Goal: Navigation & Orientation: Find specific page/section

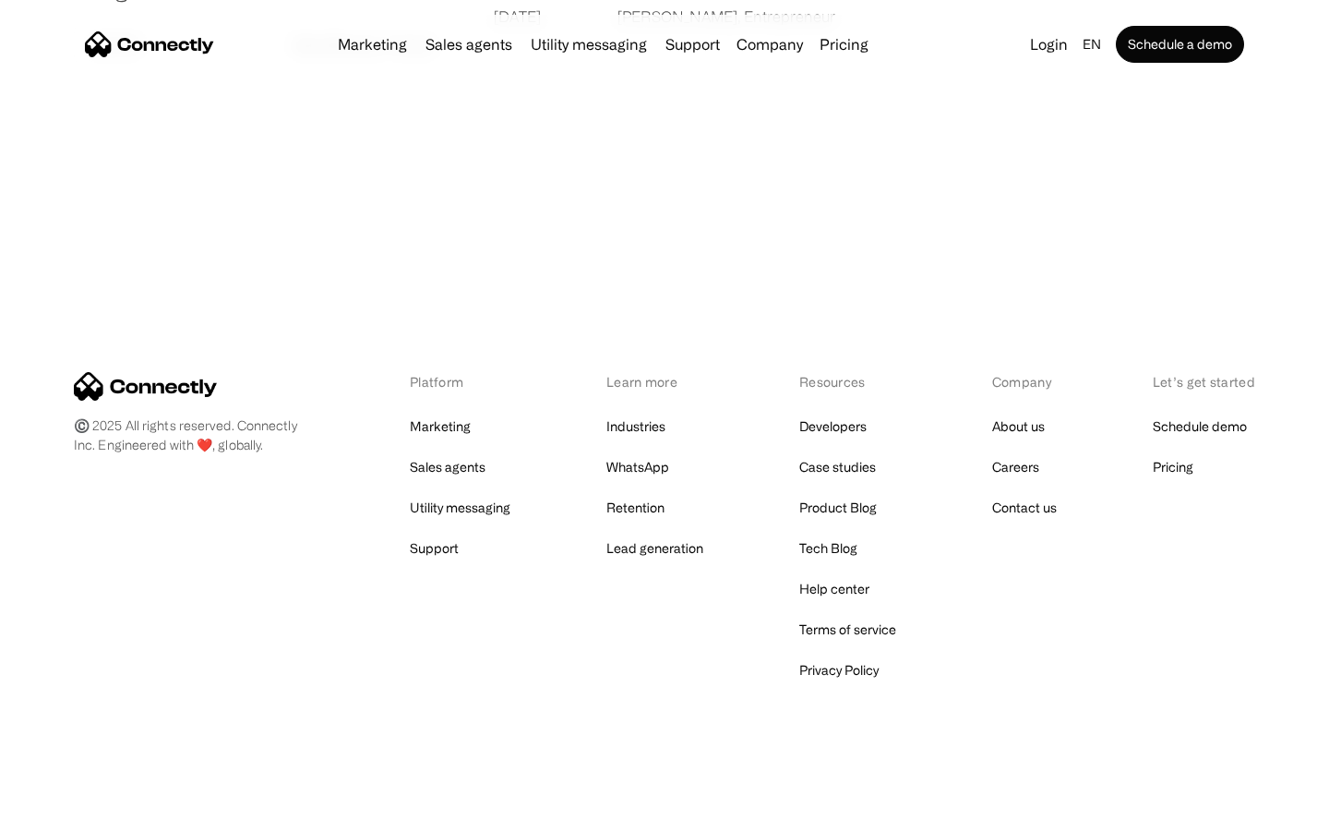
scroll to position [3546, 0]
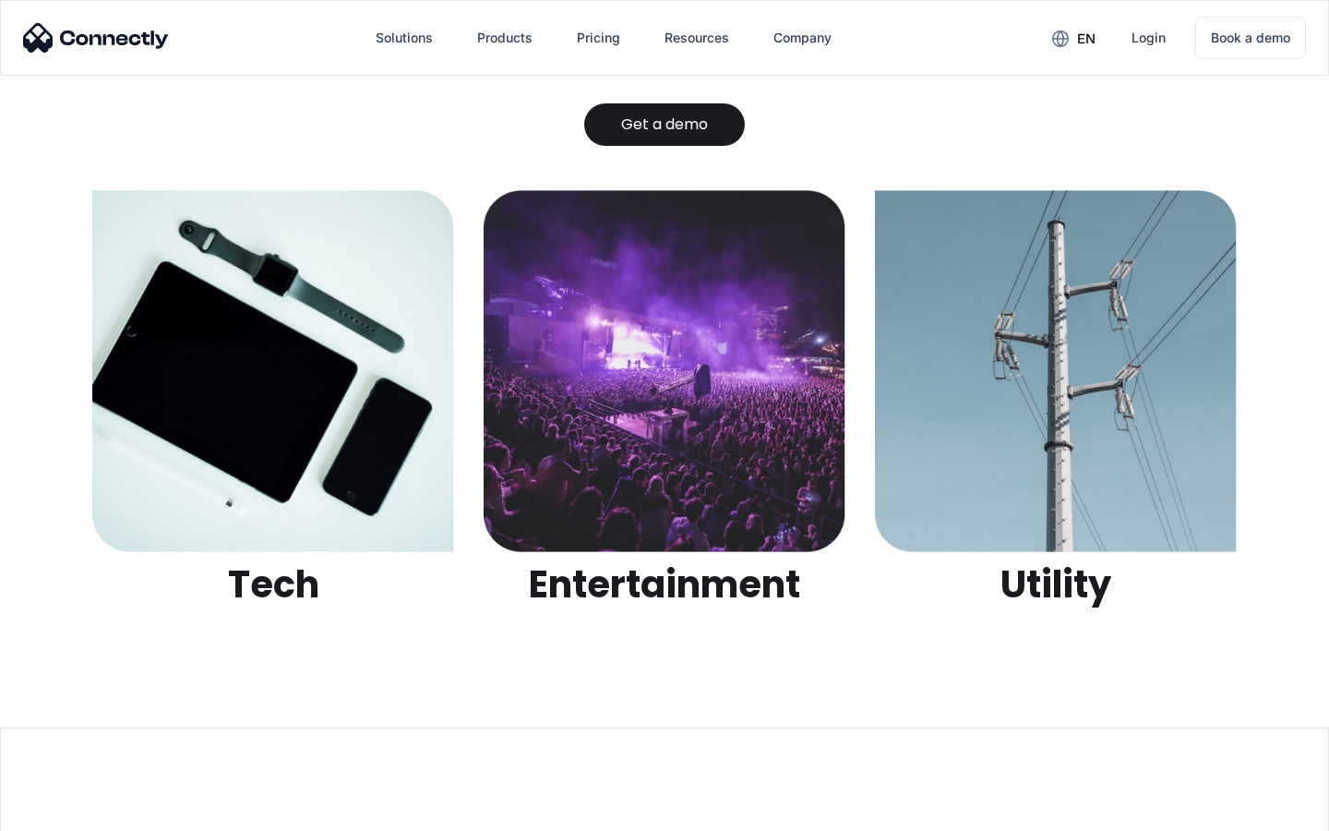
scroll to position [5822, 0]
